Goal: Transaction & Acquisition: Purchase product/service

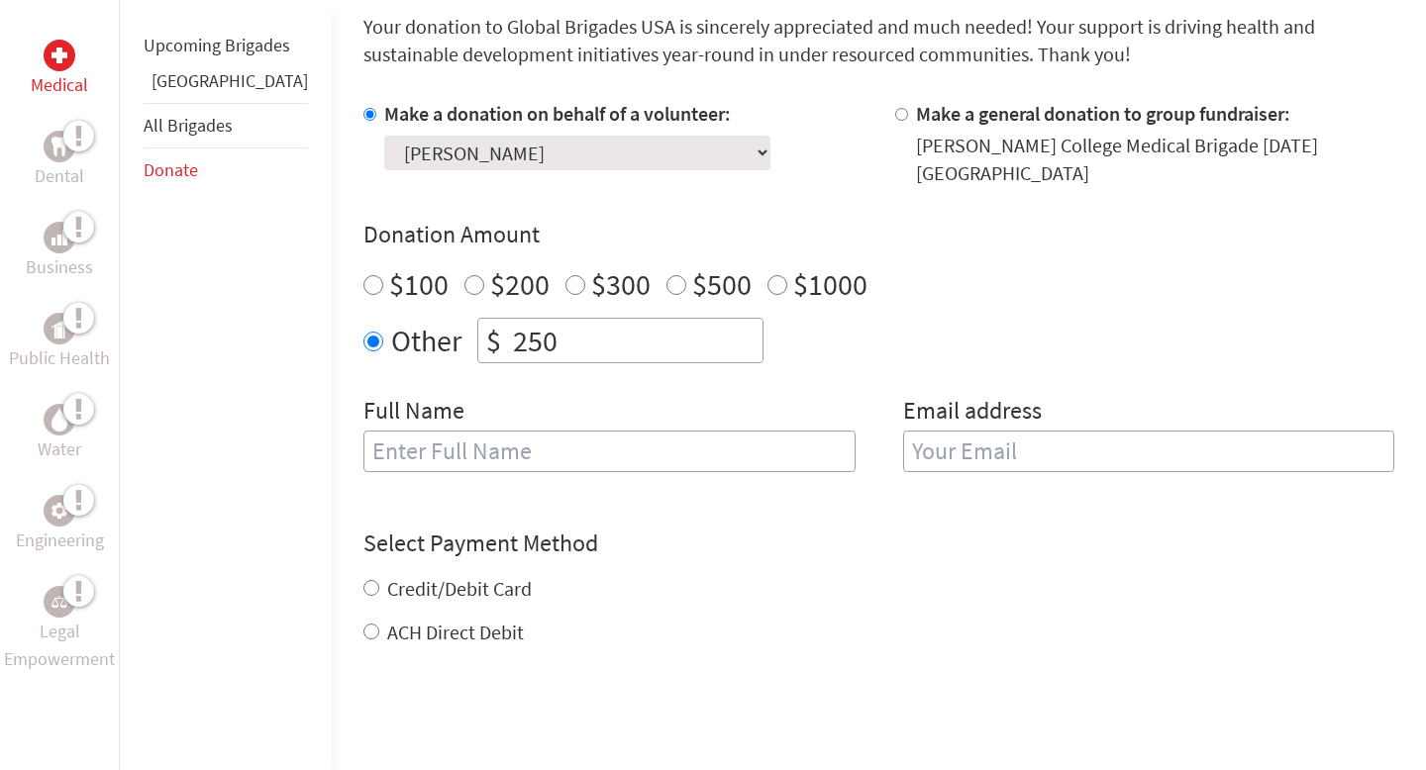
scroll to position [543, 0]
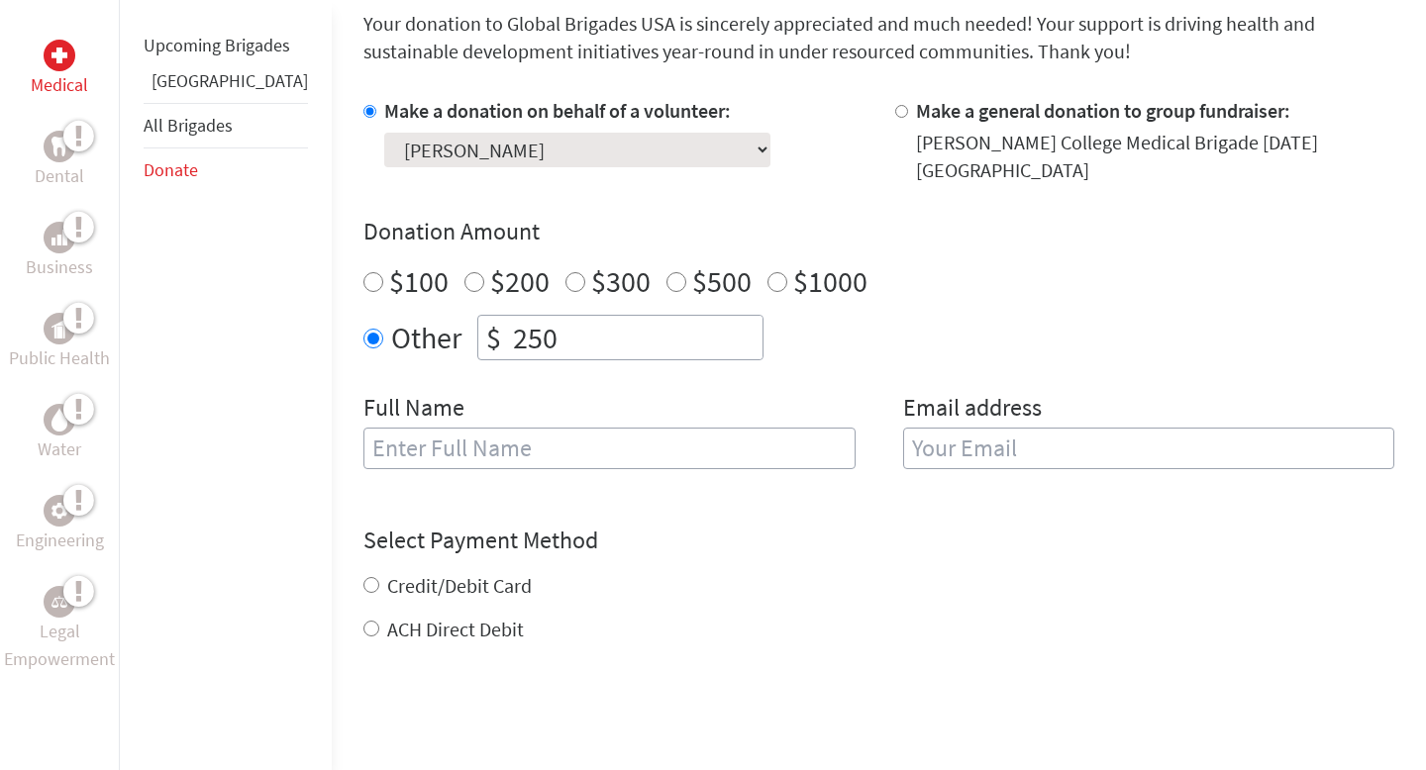
click at [733, 428] on input "text" at bounding box center [609, 449] width 492 height 42
type input "[PERSON_NAME]"
click at [952, 444] on input "email" at bounding box center [1149, 449] width 492 height 42
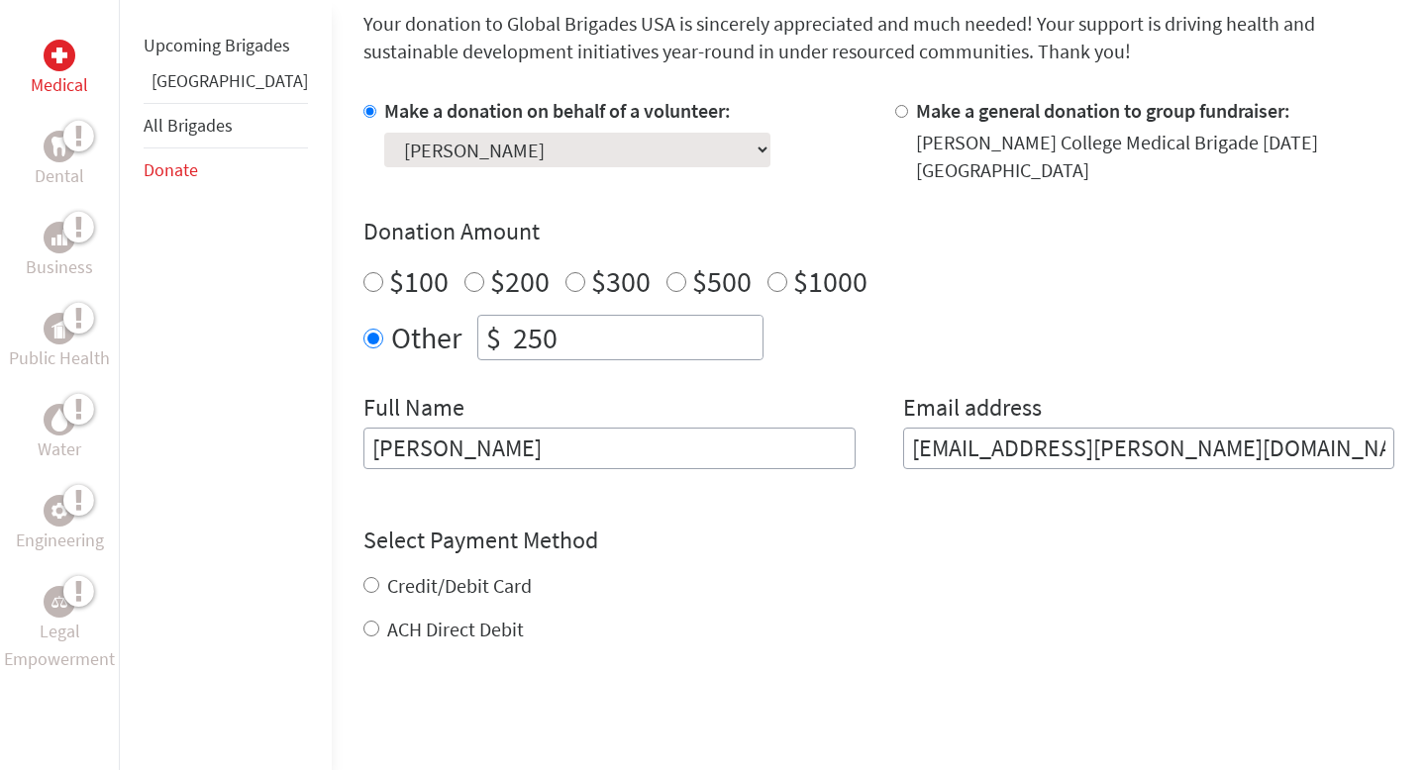
type input "[EMAIL_ADDRESS][PERSON_NAME][DOMAIN_NAME]"
click at [363, 576] on div "Credit/Debit Card ACH Direct Debit" at bounding box center [878, 607] width 1031 height 71
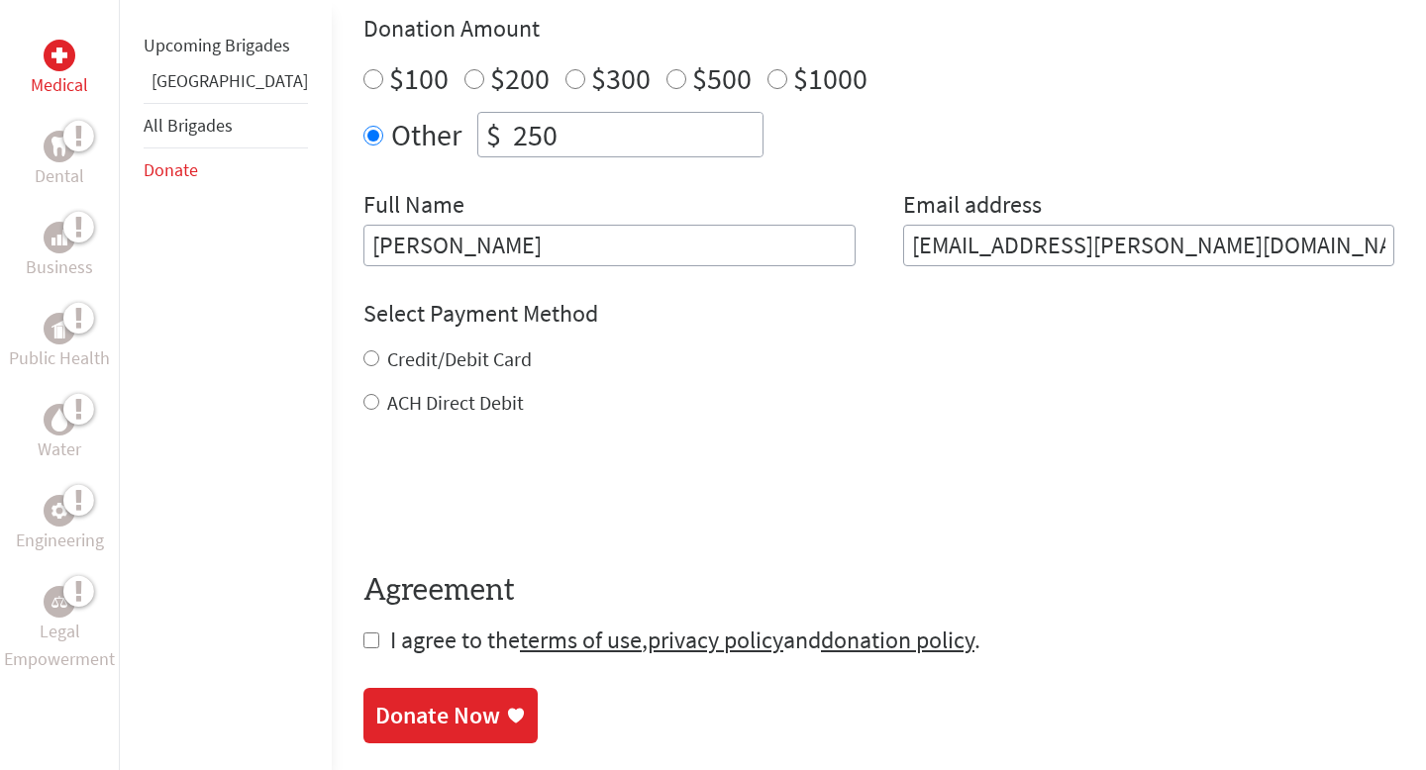
scroll to position [750, 0]
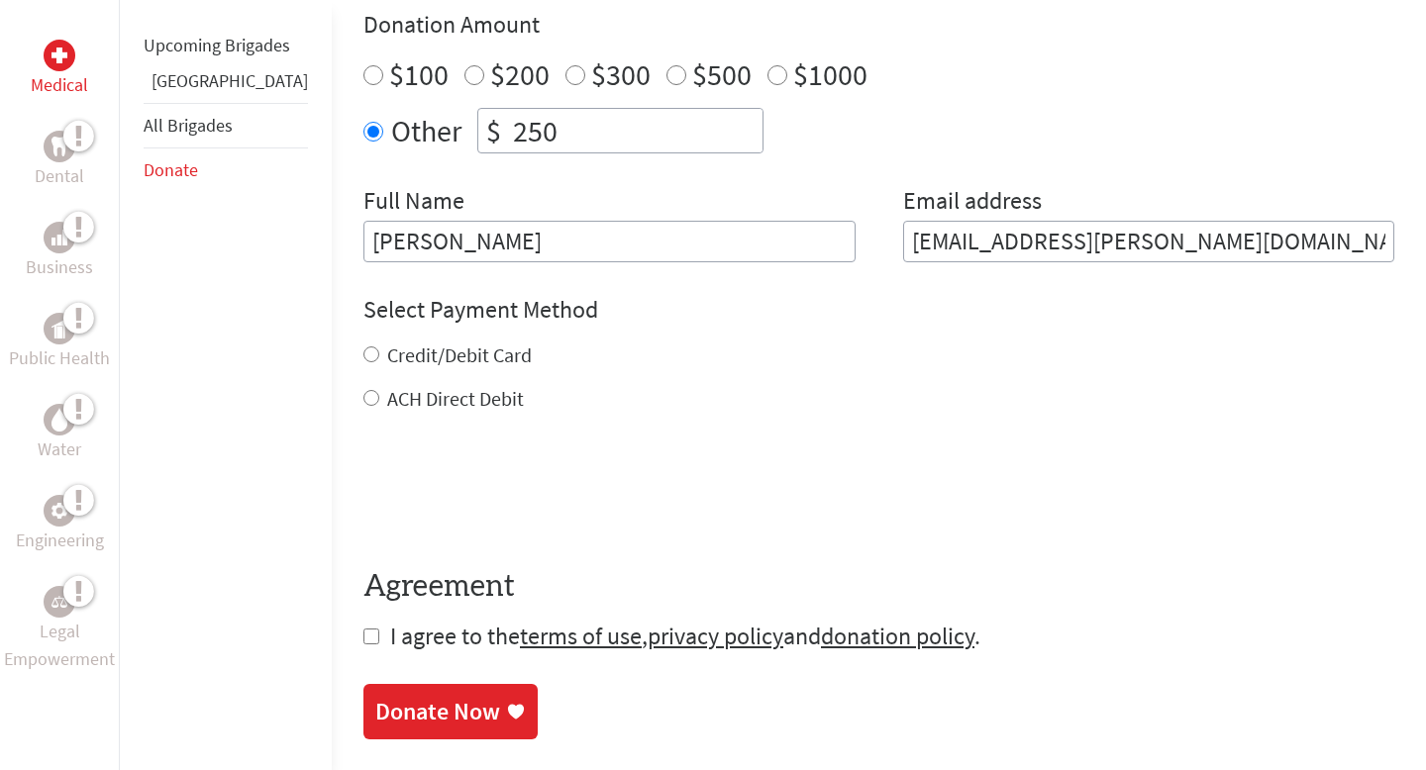
click at [390, 345] on label "Credit/Debit Card" at bounding box center [459, 355] width 145 height 25
click at [379, 347] on input "Credit/Debit Card" at bounding box center [371, 355] width 16 height 16
radio input "true"
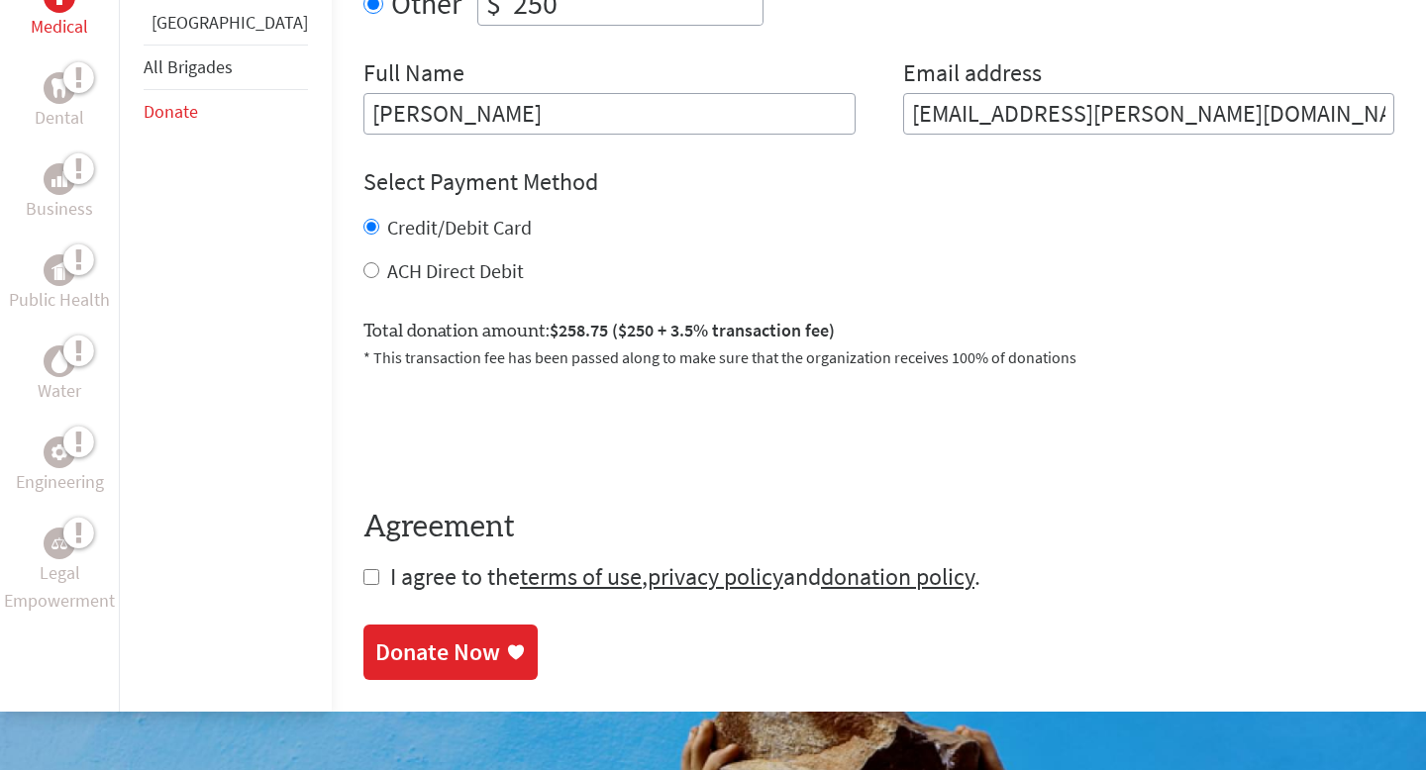
scroll to position [898, 0]
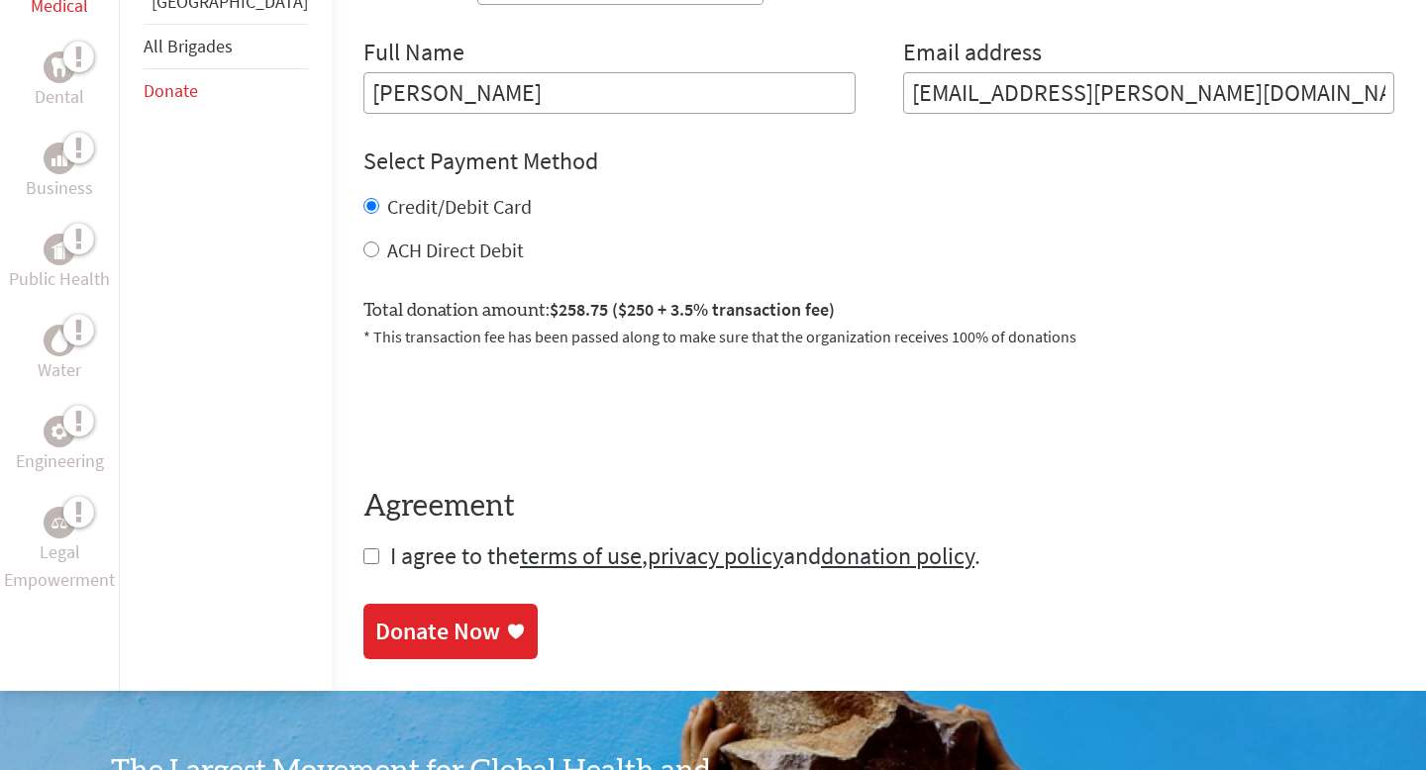
click at [363, 543] on form "Make a donation on behalf of a volunteer: Select a volunteer... [PERSON_NAME] D…" at bounding box center [878, 157] width 1031 height 831
click at [363, 549] on input "checkbox" at bounding box center [371, 557] width 16 height 16
checkbox input "true"
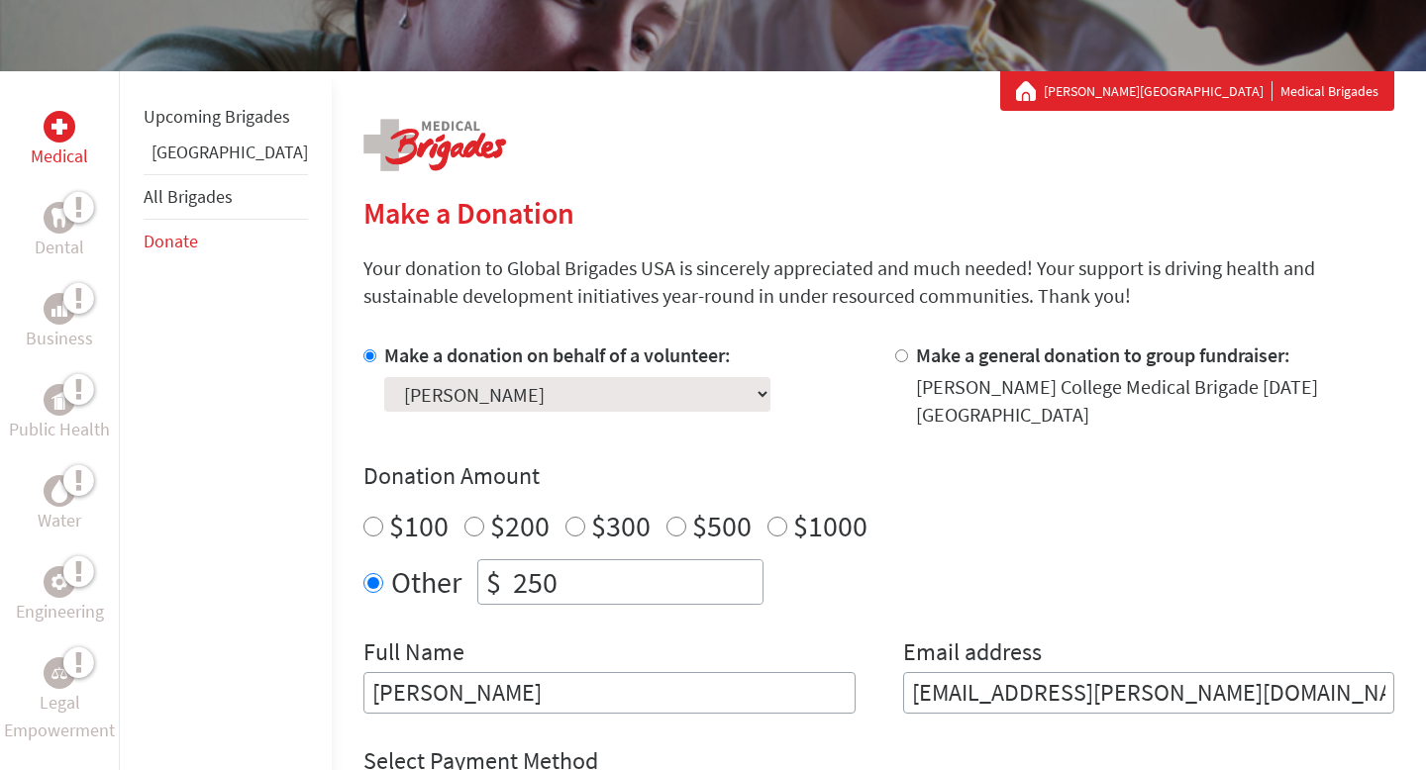
scroll to position [295, 0]
